Goal: Transaction & Acquisition: Purchase product/service

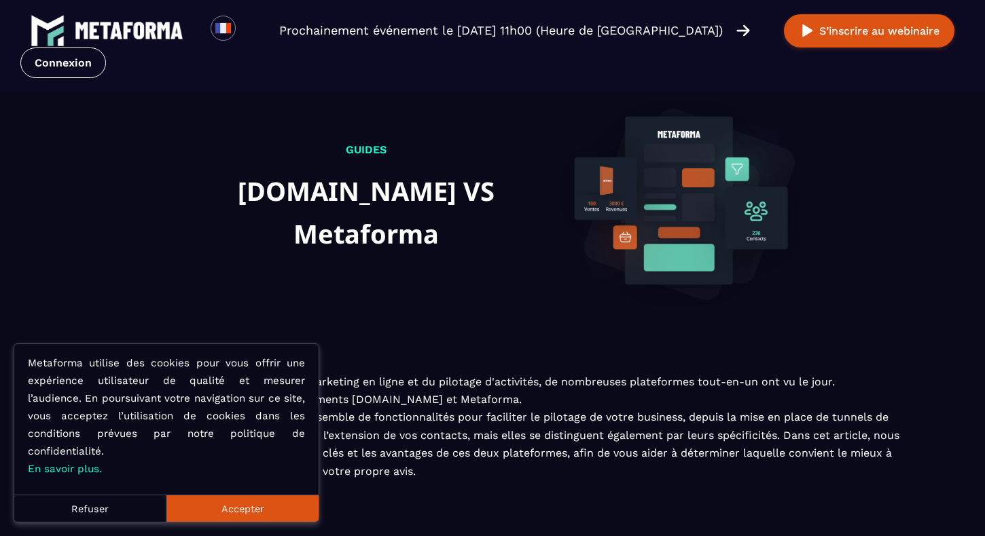
scroll to position [704, 0]
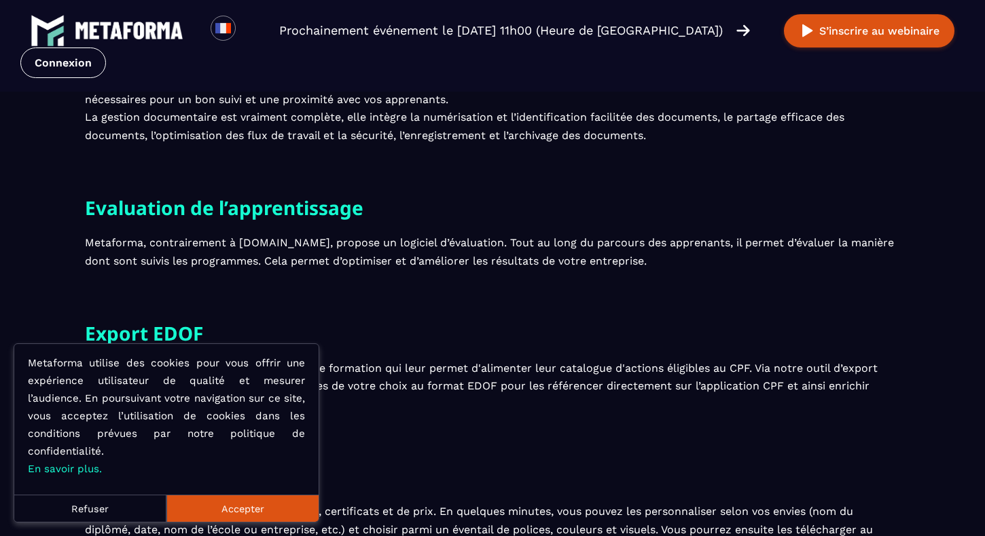
click at [270, 511] on button "Accepter" at bounding box center [242, 508] width 152 height 27
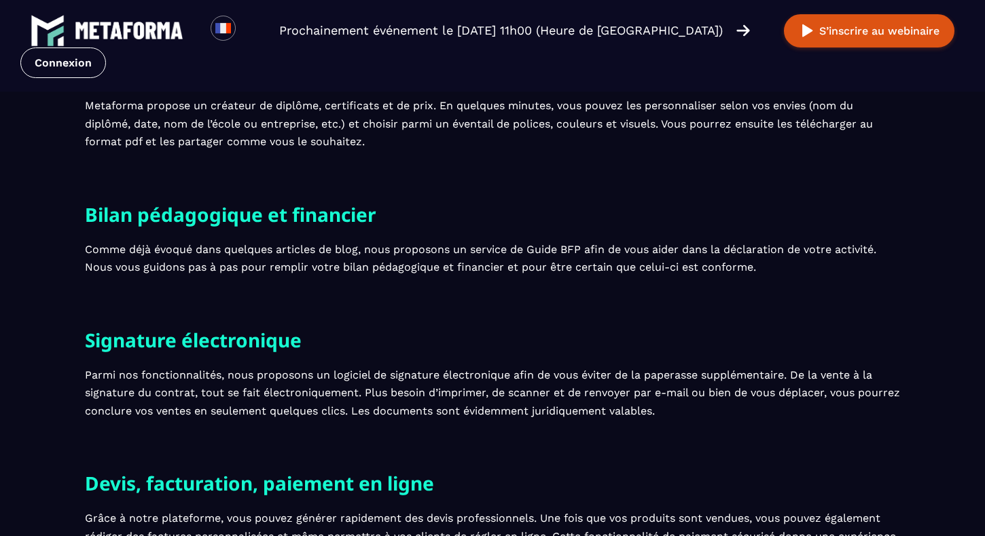
scroll to position [1112, 0]
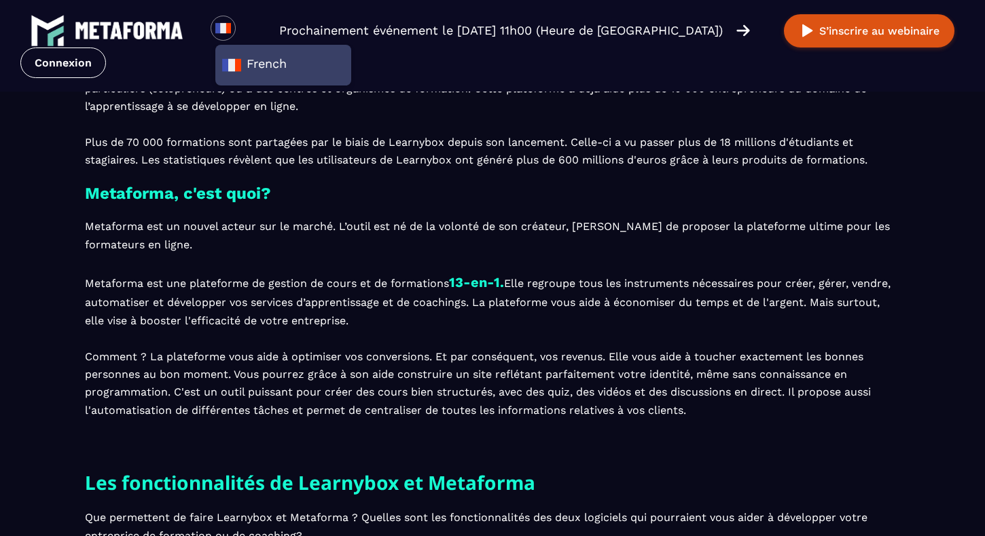
scroll to position [679, 0]
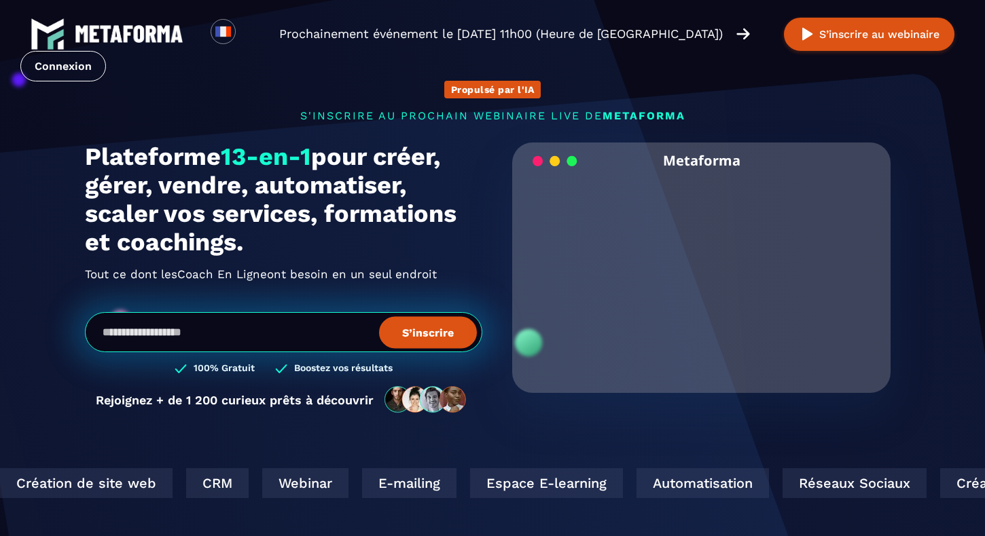
drag, startPoint x: 542, startPoint y: 483, endPoint x: 585, endPoint y: 450, distance: 54.7
click at [572, 472] on div "Création de site web CRM Webinar E-mailing Espace E-learning Automatisation Rés…" at bounding box center [925, 484] width 1880 height 30
click at [590, 443] on section "Propulsé par l'IA s'inscrire au prochain webinaire live de METAFORMA Prochainem…" at bounding box center [492, 435] width 985 height 871
click at [642, 448] on section "Propulsé par l'IA s'inscrire au prochain webinaire live de METAFORMA Prochainem…" at bounding box center [492, 435] width 985 height 871
click at [736, 464] on section "Propulsé par l'IA s'inscrire au prochain webinaire live de METAFORMA Prochainem…" at bounding box center [492, 435] width 985 height 871
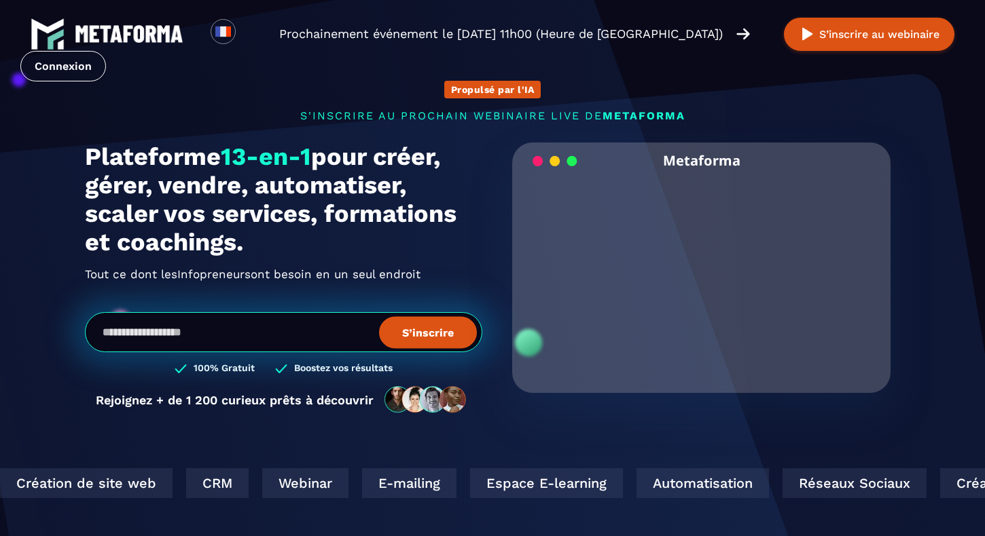
click at [943, 453] on section "Propulsé par l'IA s'inscrire au prochain webinaire live de METAFORMA Prochainem…" at bounding box center [492, 435] width 985 height 871
drag, startPoint x: 876, startPoint y: 453, endPoint x: 817, endPoint y: 453, distance: 59.1
click at [875, 453] on section "Propulsé par l'IA s'inscrire au prochain webinaire live de METAFORMA Prochainem…" at bounding box center [492, 435] width 985 height 871
click at [641, 451] on section "Propulsé par l'IA s'inscrire au prochain webinaire live de METAFORMA Prochainem…" at bounding box center [492, 435] width 985 height 871
click at [577, 451] on section "Propulsé par l'IA s'inscrire au prochain webinaire live de METAFORMA Prochainem…" at bounding box center [492, 435] width 985 height 871
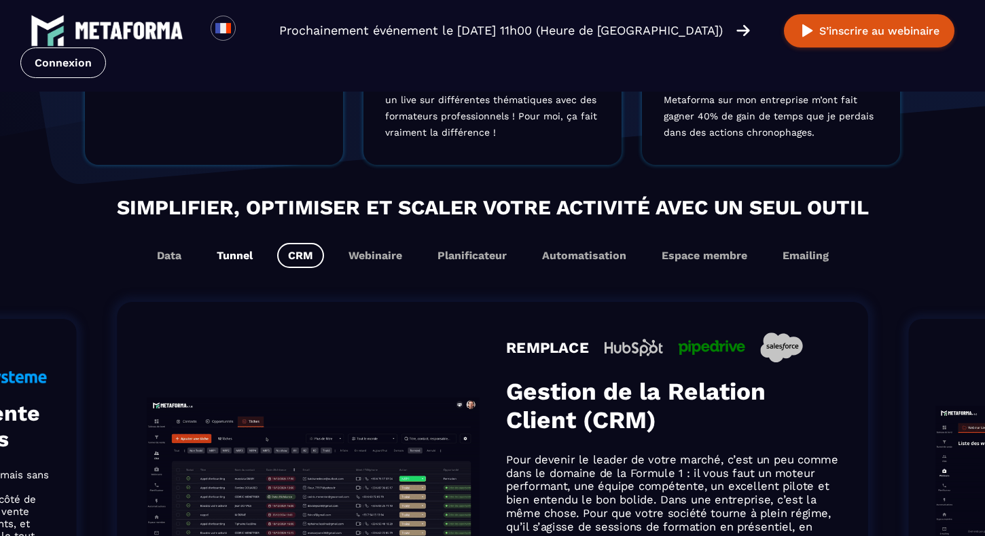
scroll to position [679, 0]
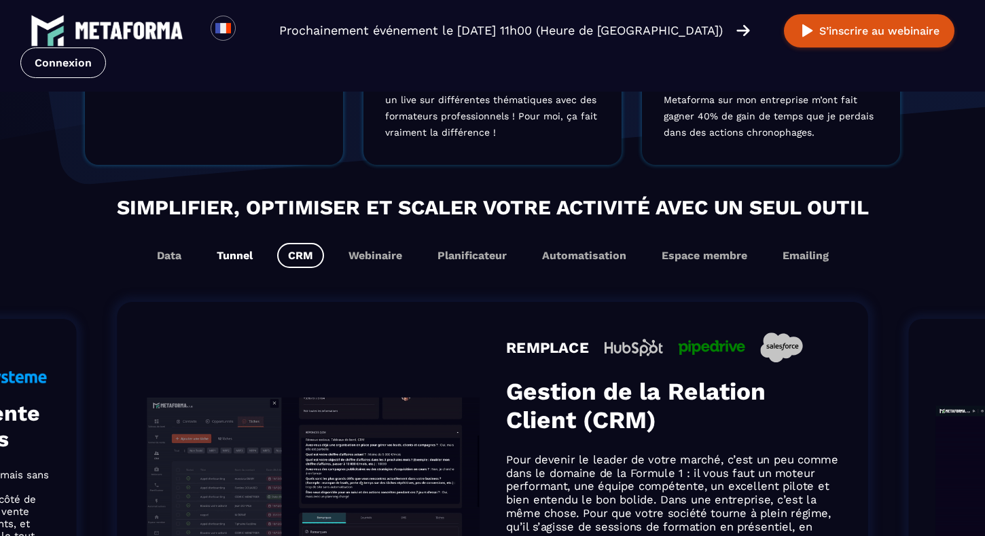
click at [242, 255] on button "Tunnel" at bounding box center [235, 255] width 58 height 25
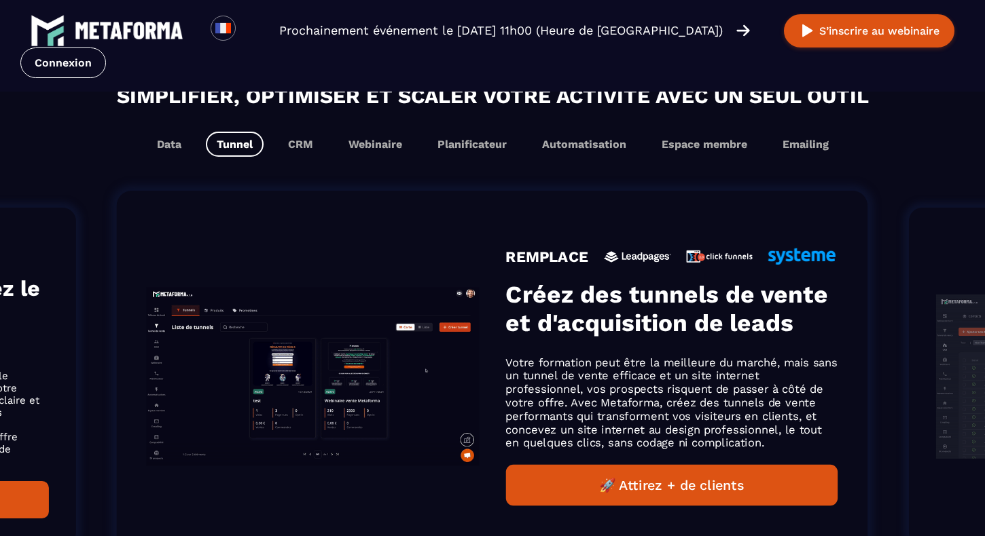
scroll to position [883, 0]
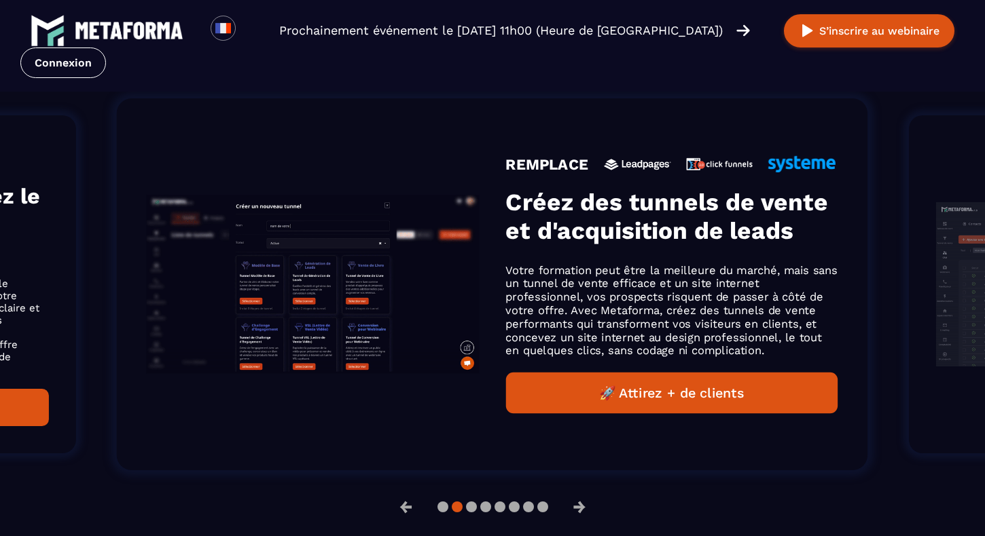
click at [658, 402] on button "🚀 Attirez + de clients" at bounding box center [672, 393] width 332 height 41
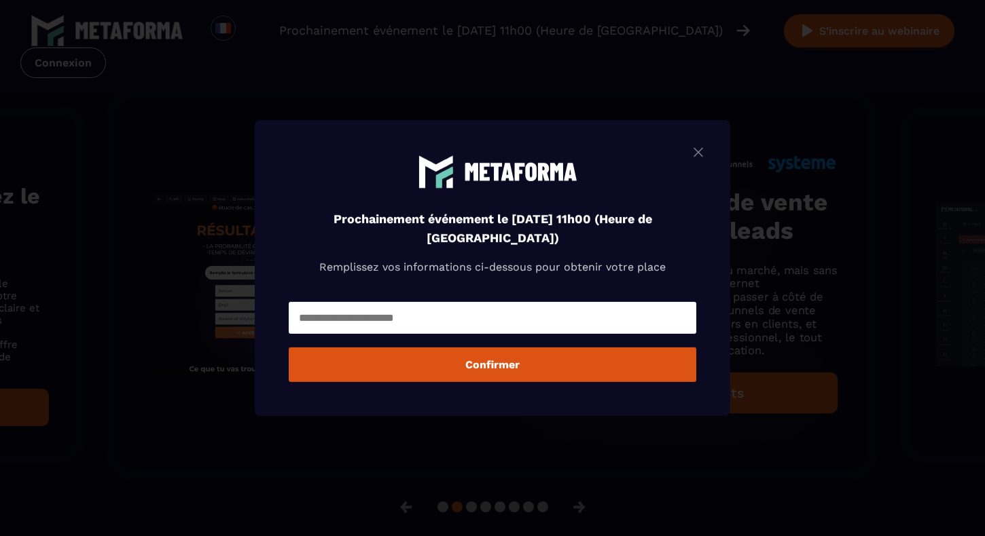
click at [701, 151] on img "Modal window" at bounding box center [698, 152] width 16 height 17
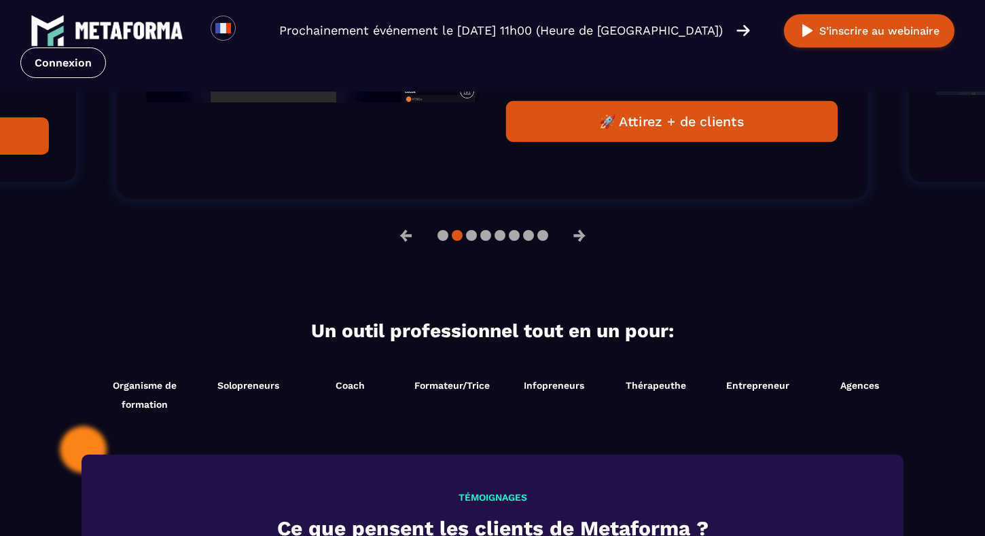
scroll to position [0, 0]
click at [439, 387] on span "Formateur/Trice" at bounding box center [451, 385] width 75 height 11
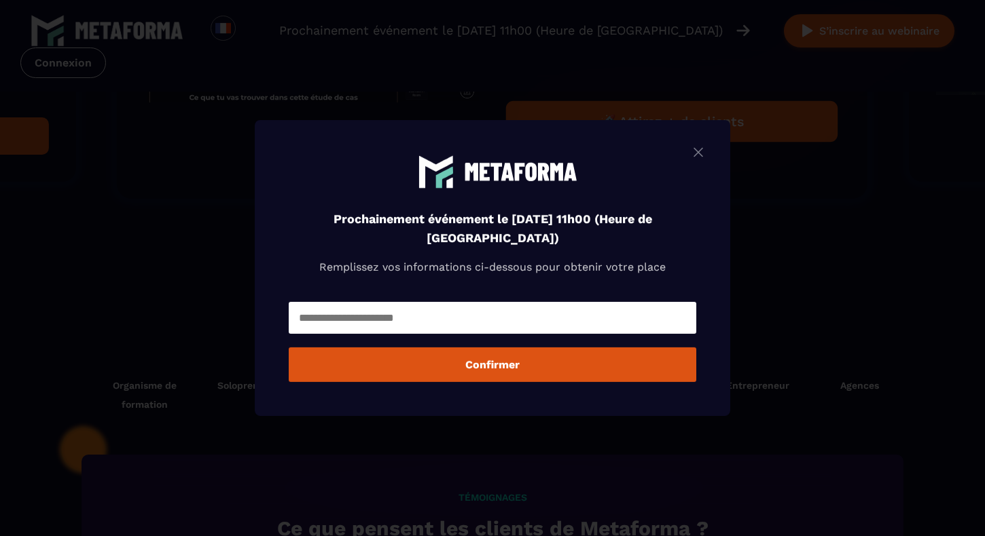
click at [702, 156] on img "Modal window" at bounding box center [698, 152] width 16 height 17
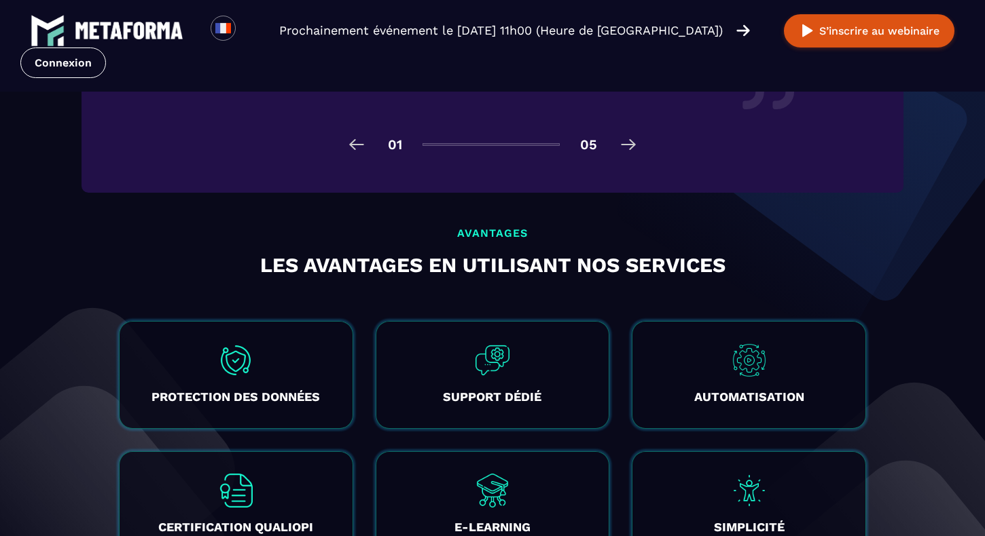
scroll to position [2309, 0]
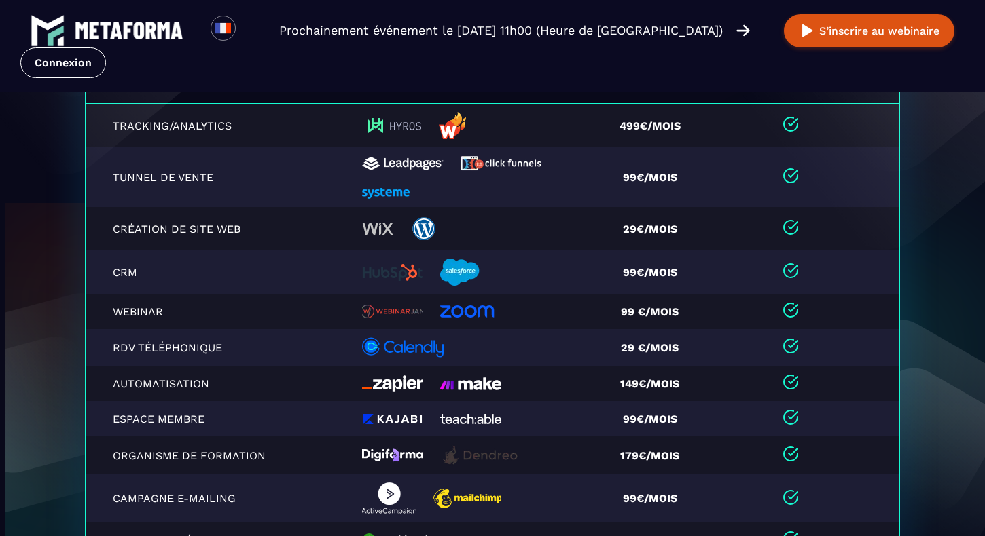
scroll to position [2852, 0]
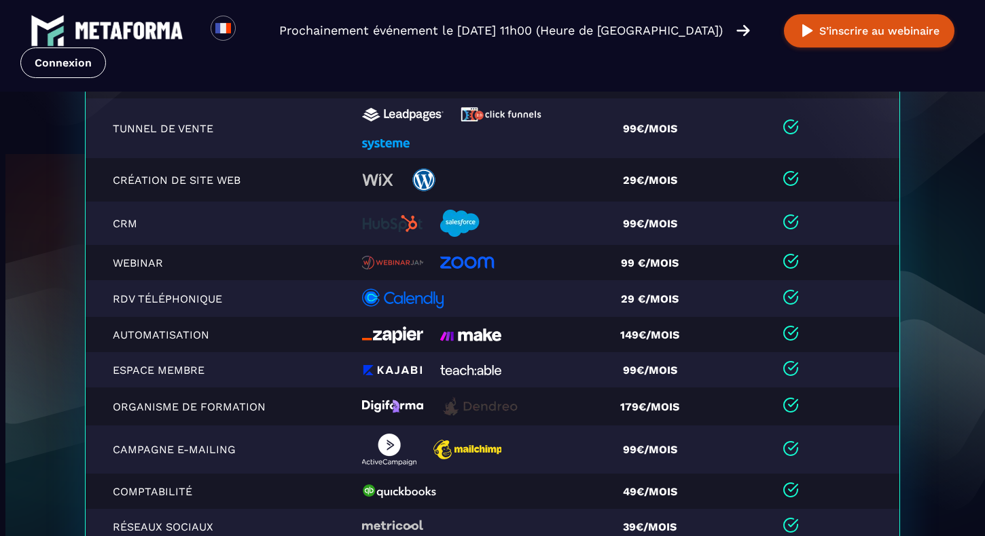
click at [573, 305] on div at bounding box center [472, 299] width 221 height 20
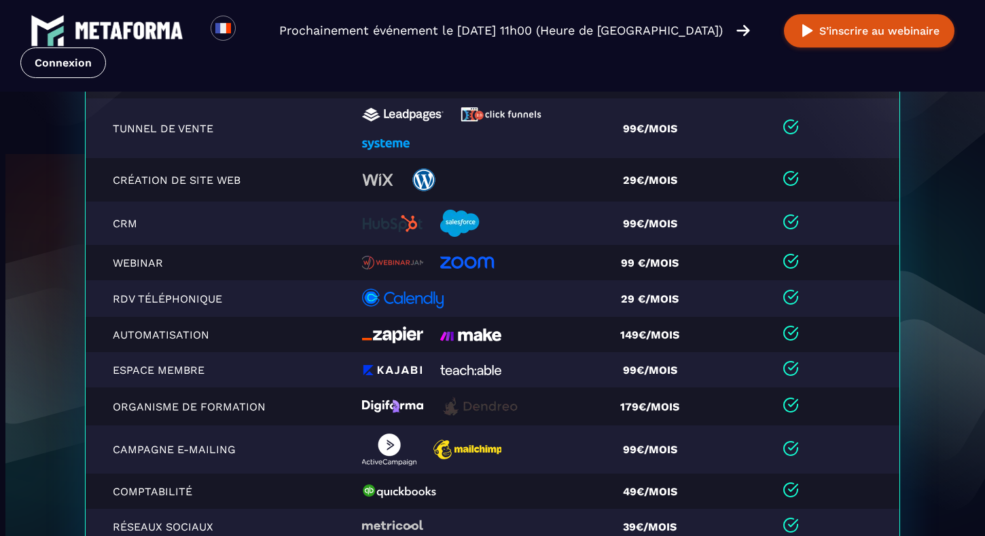
click at [573, 305] on div at bounding box center [472, 299] width 221 height 20
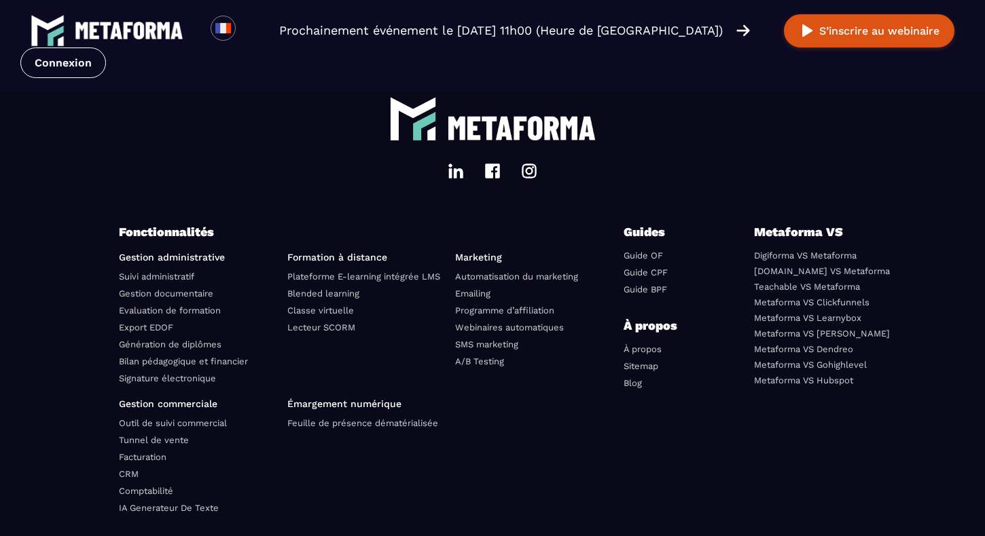
scroll to position [4781, 0]
